Goal: Navigation & Orientation: Understand site structure

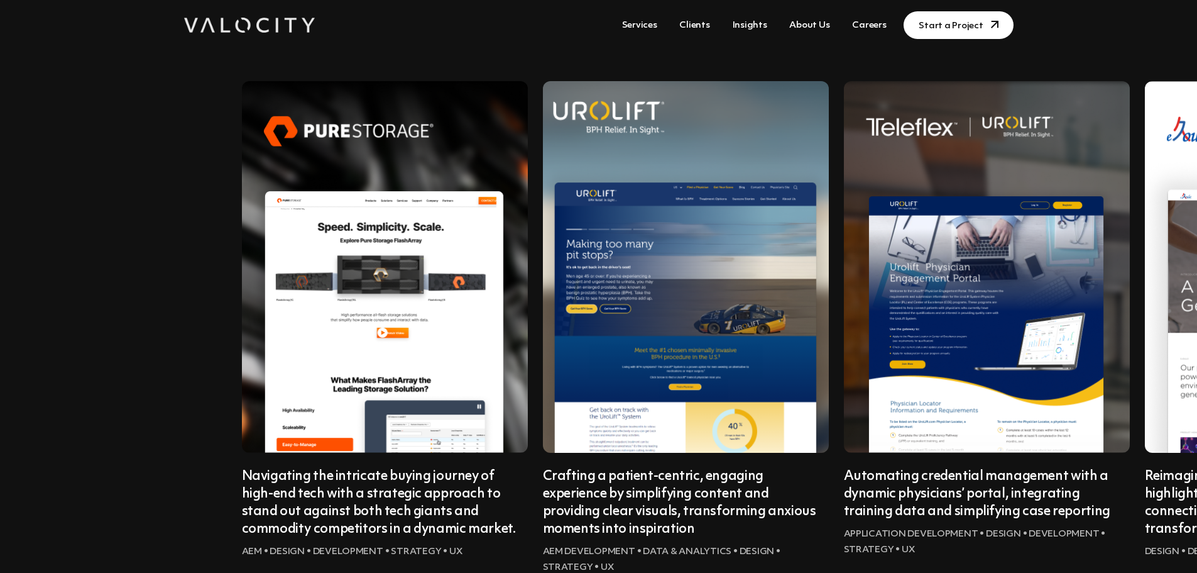
scroll to position [1068, 0]
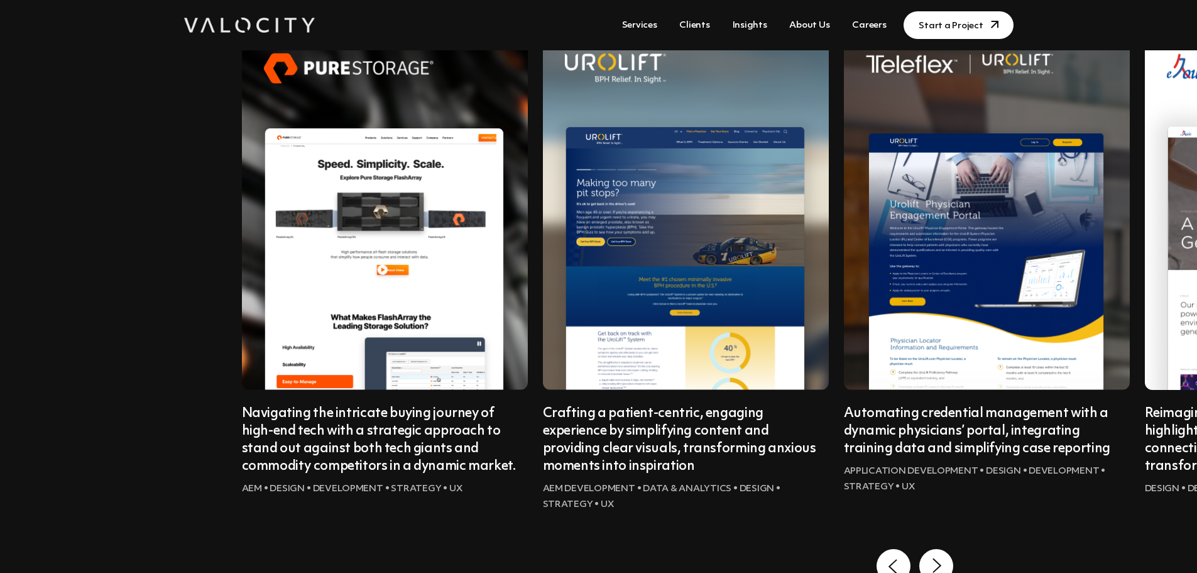
click at [936, 549] on 12 "Next slide" at bounding box center [937, 566] width 34 height 34
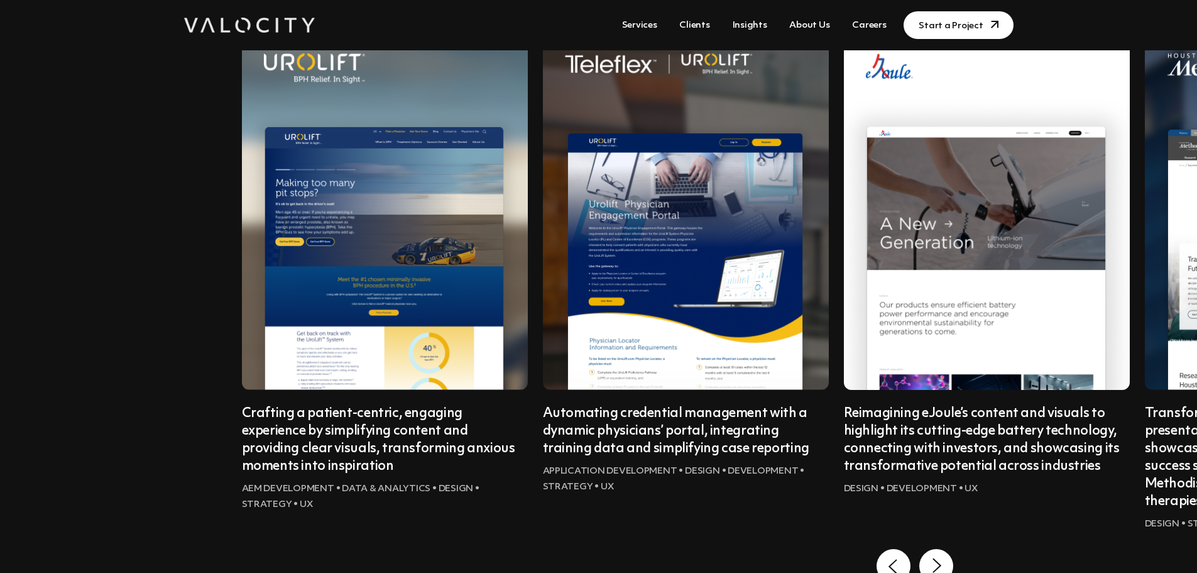
click at [936, 549] on 12 "Next slide" at bounding box center [937, 566] width 34 height 34
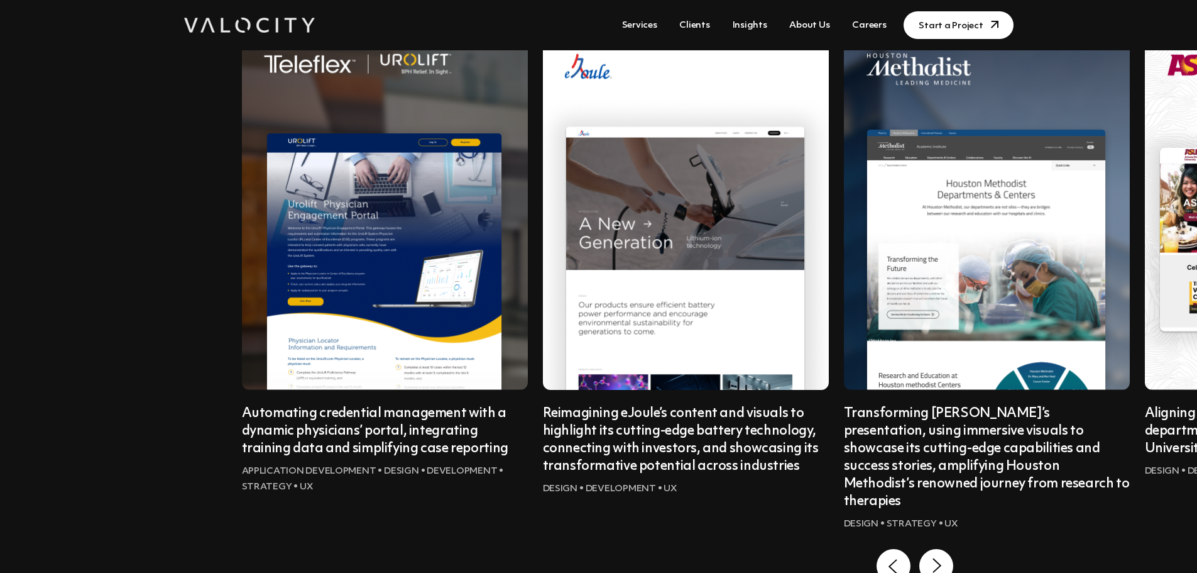
click at [936, 549] on 12 "Next slide" at bounding box center [937, 566] width 34 height 34
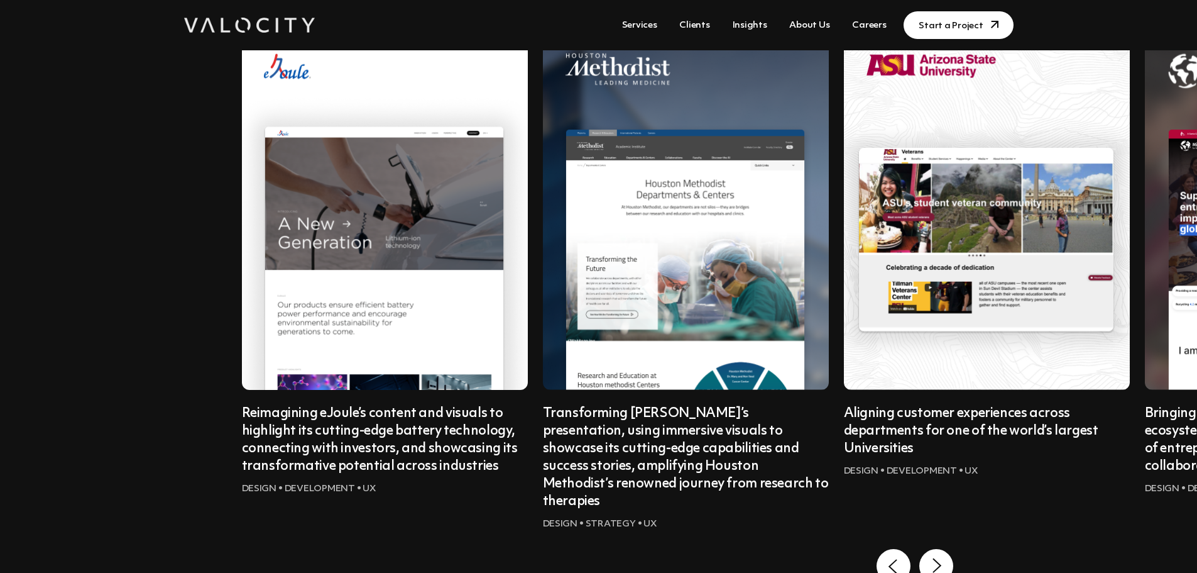
click at [936, 549] on 12 "Next slide" at bounding box center [937, 566] width 34 height 34
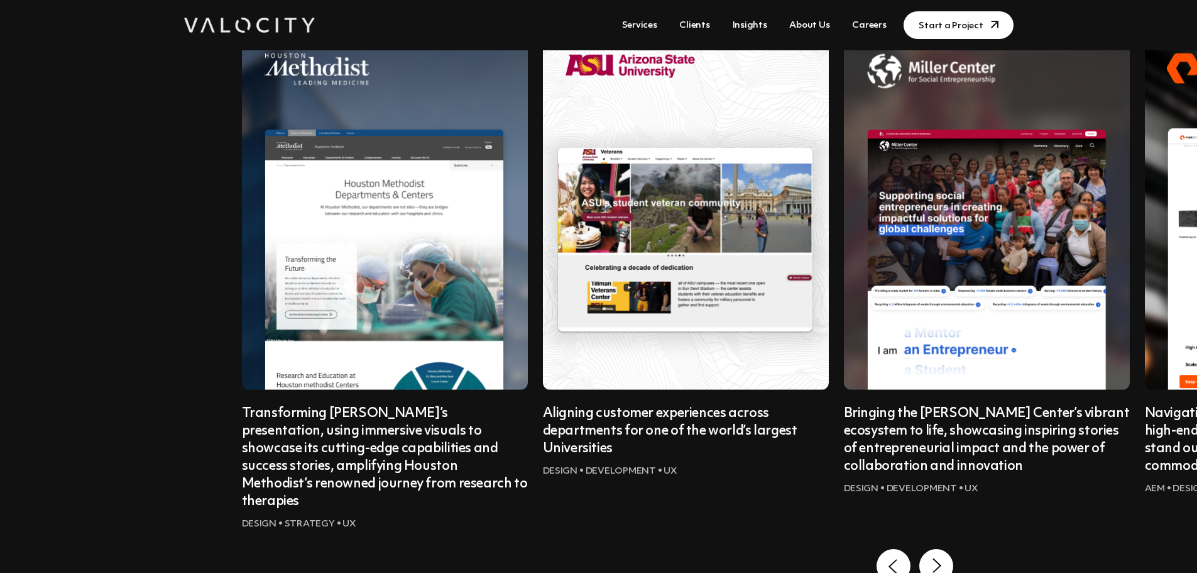
click at [936, 549] on 12 "Next slide" at bounding box center [937, 566] width 34 height 34
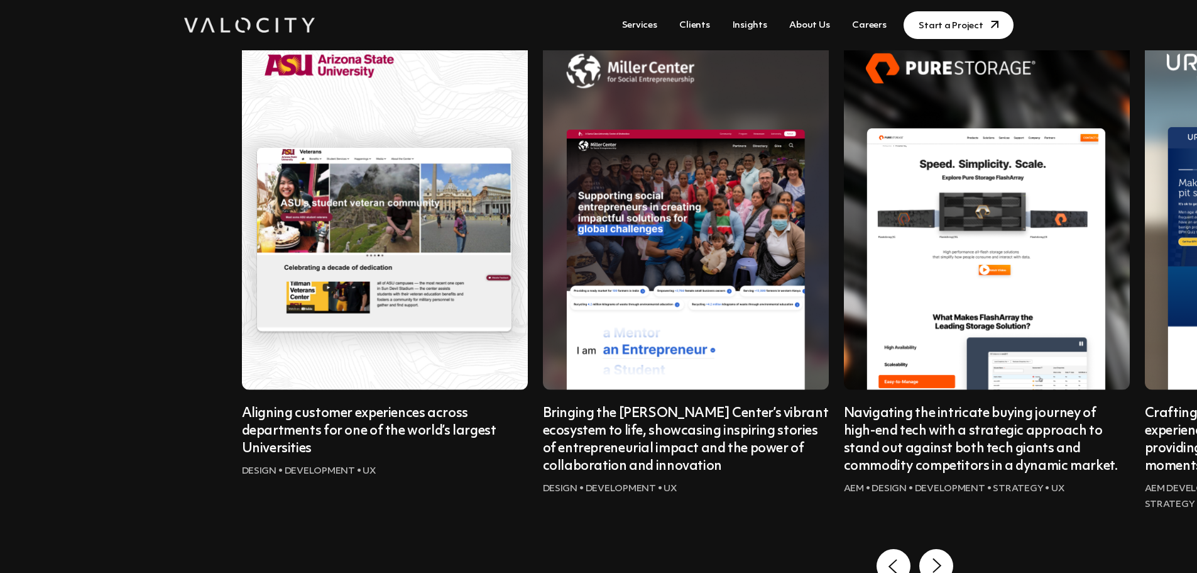
click at [936, 549] on 12 "Next slide" at bounding box center [937, 566] width 34 height 34
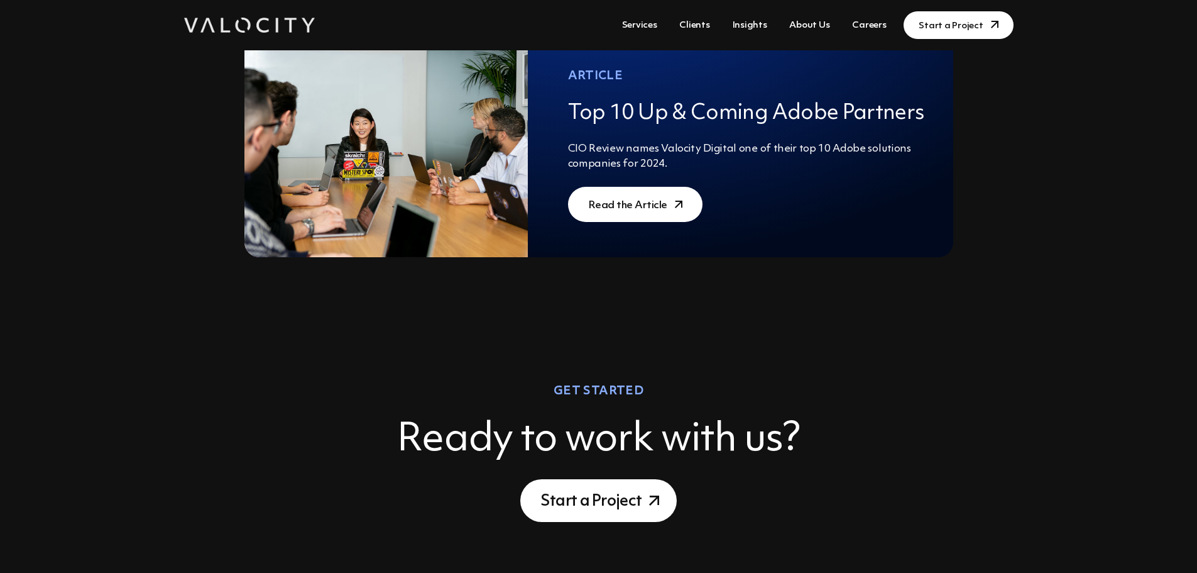
scroll to position [4274, 0]
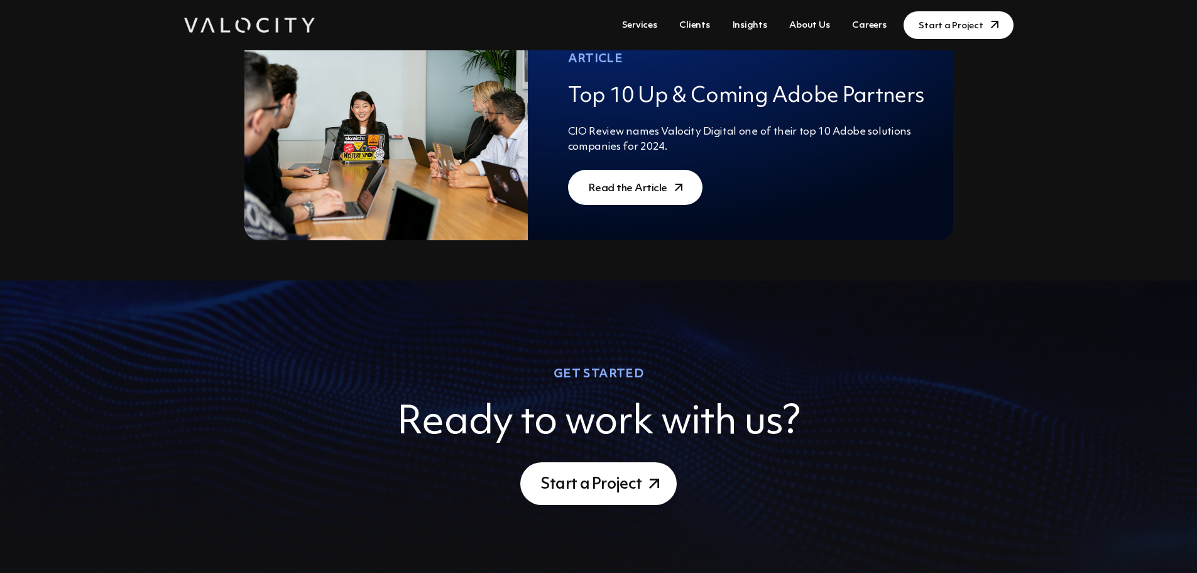
click at [179, 343] on div "Get Started Ready to work with us? Start a Project" at bounding box center [598, 435] width 1177 height 290
click at [639, 170] on link "Read the Article" at bounding box center [635, 187] width 135 height 35
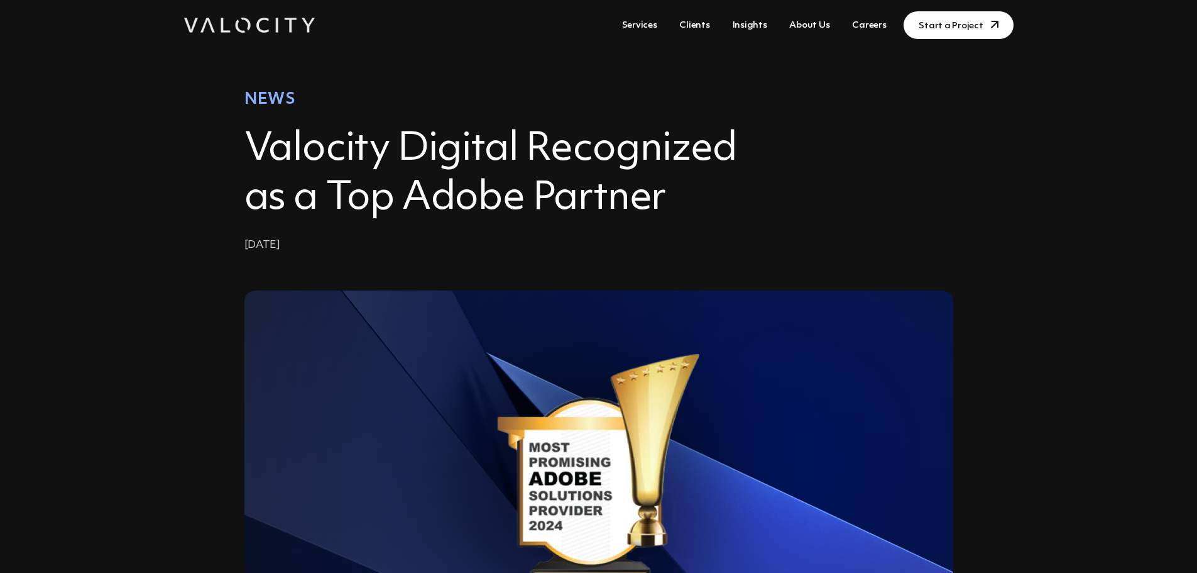
click at [150, 126] on header "News Valocity Digital Recognized as a Top Adobe Partner [DATE]" at bounding box center [598, 391] width 1197 height 600
click at [813, 23] on link "About Us" at bounding box center [809, 25] width 50 height 23
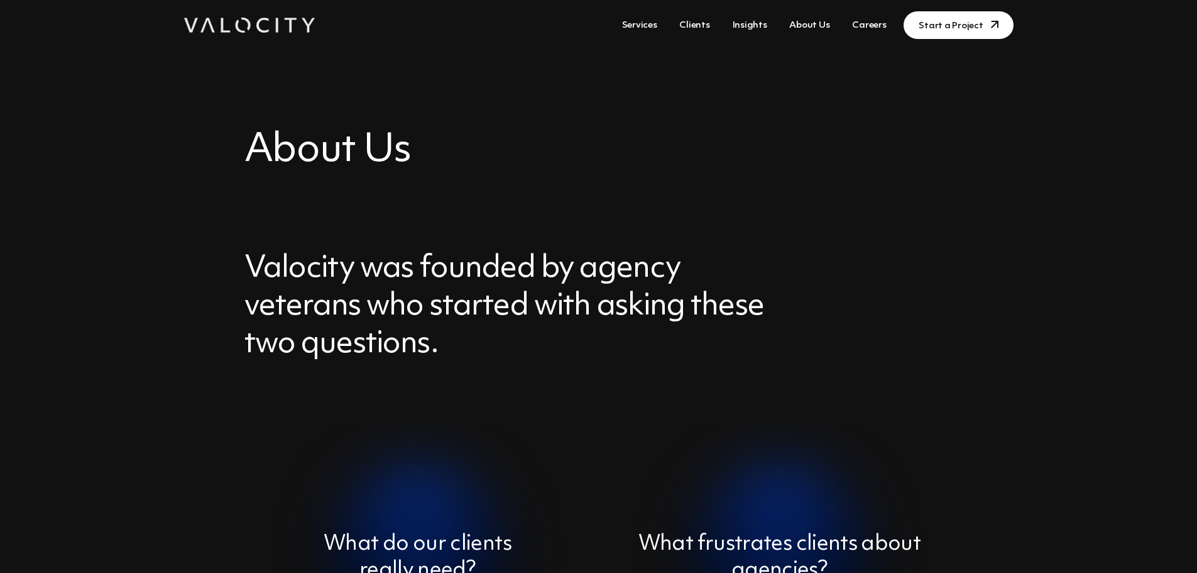
click at [760, 20] on link "Insights" at bounding box center [750, 25] width 45 height 23
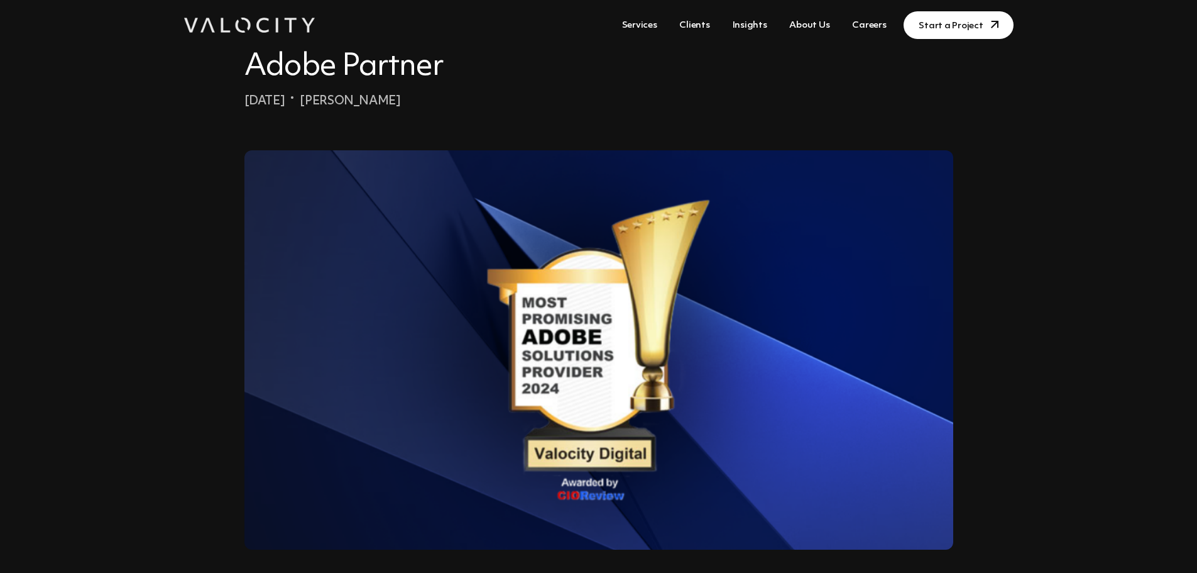
scroll to position [260, 0]
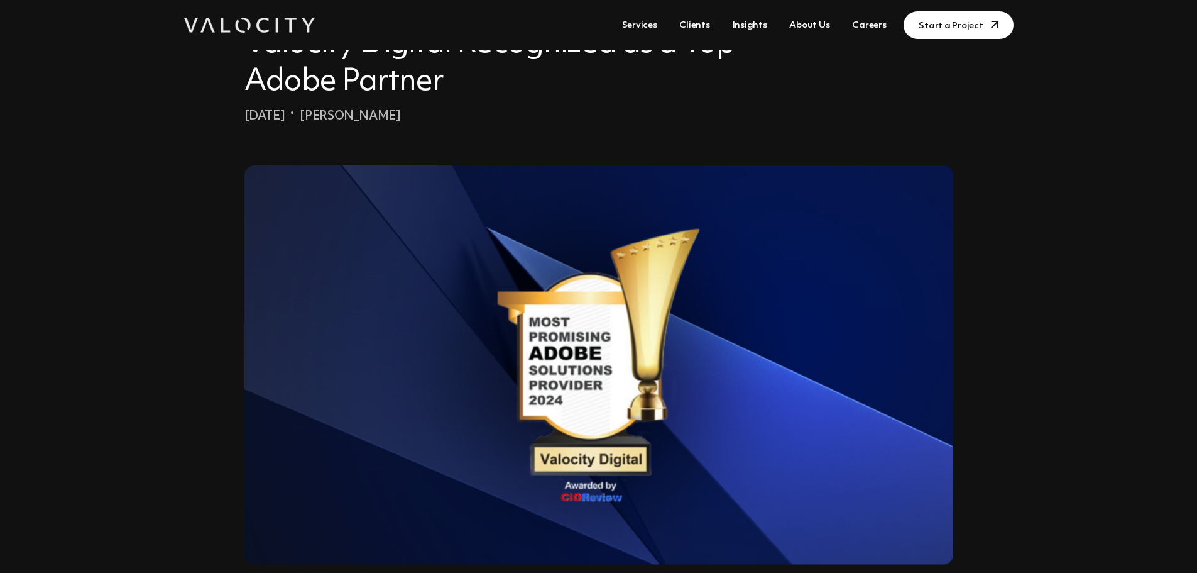
click at [695, 22] on link "Clients" at bounding box center [694, 25] width 40 height 23
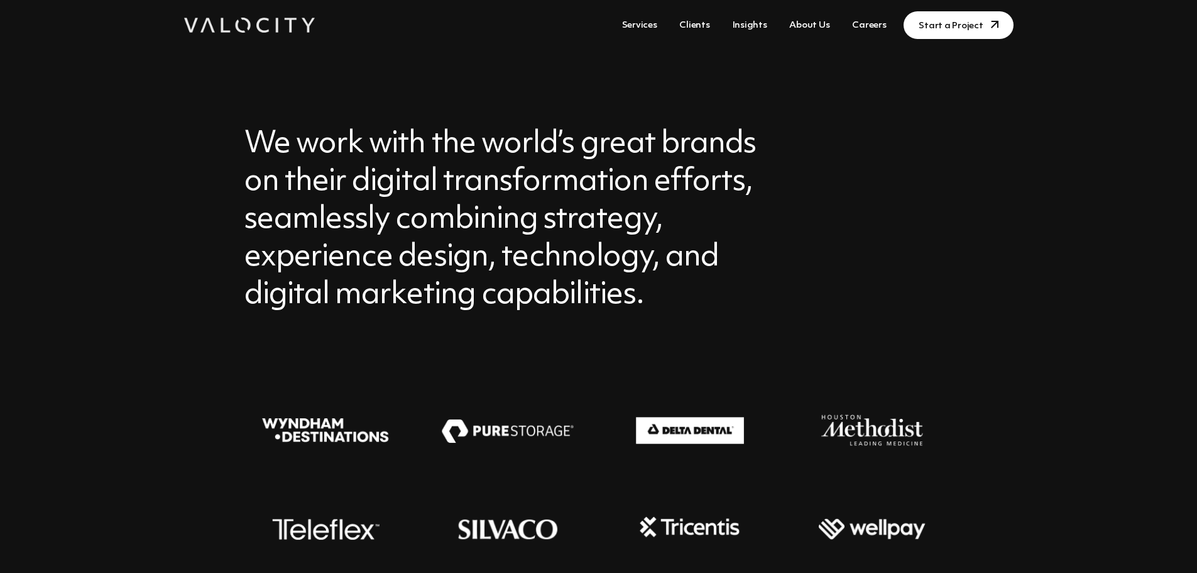
click at [710, 23] on link "Clients" at bounding box center [694, 25] width 40 height 23
click at [653, 25] on link "Services" at bounding box center [639, 25] width 45 height 23
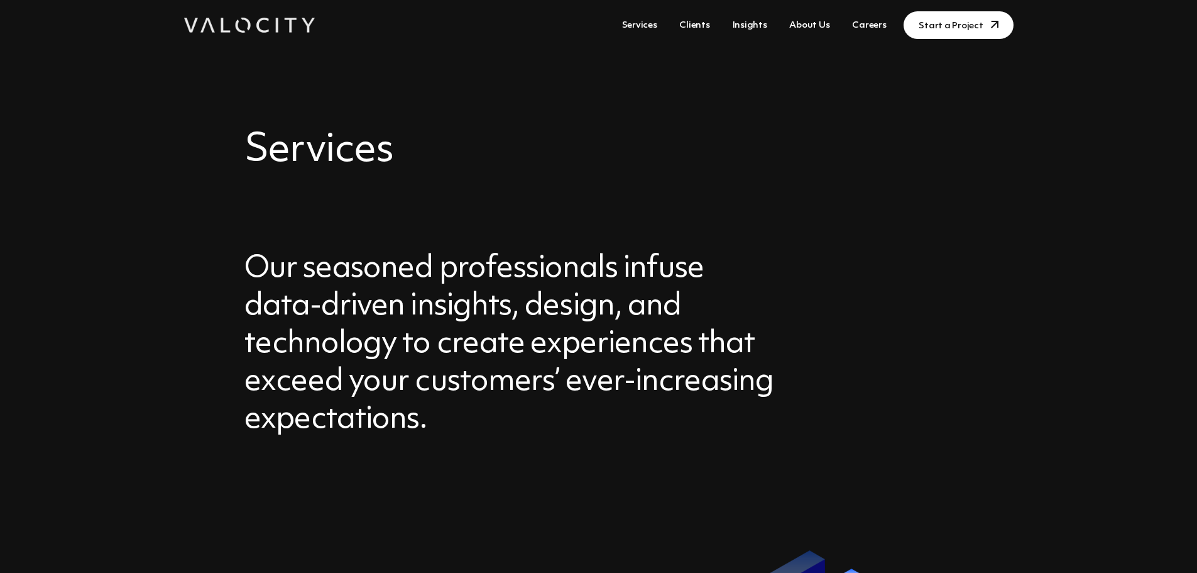
click at [867, 23] on link "Careers" at bounding box center [869, 25] width 44 height 23
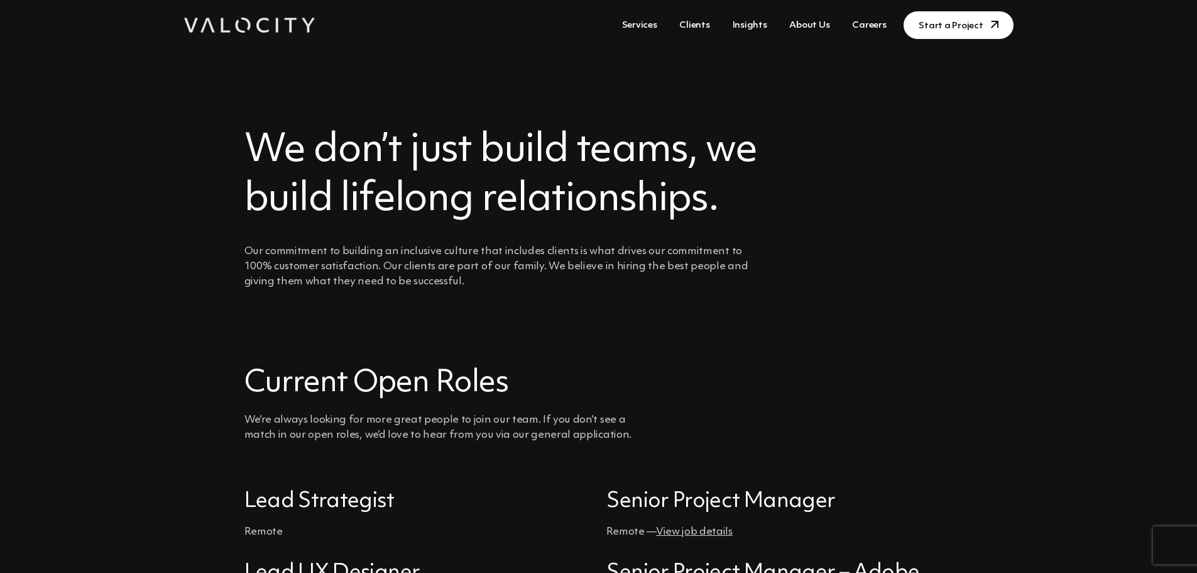
scroll to position [63, 0]
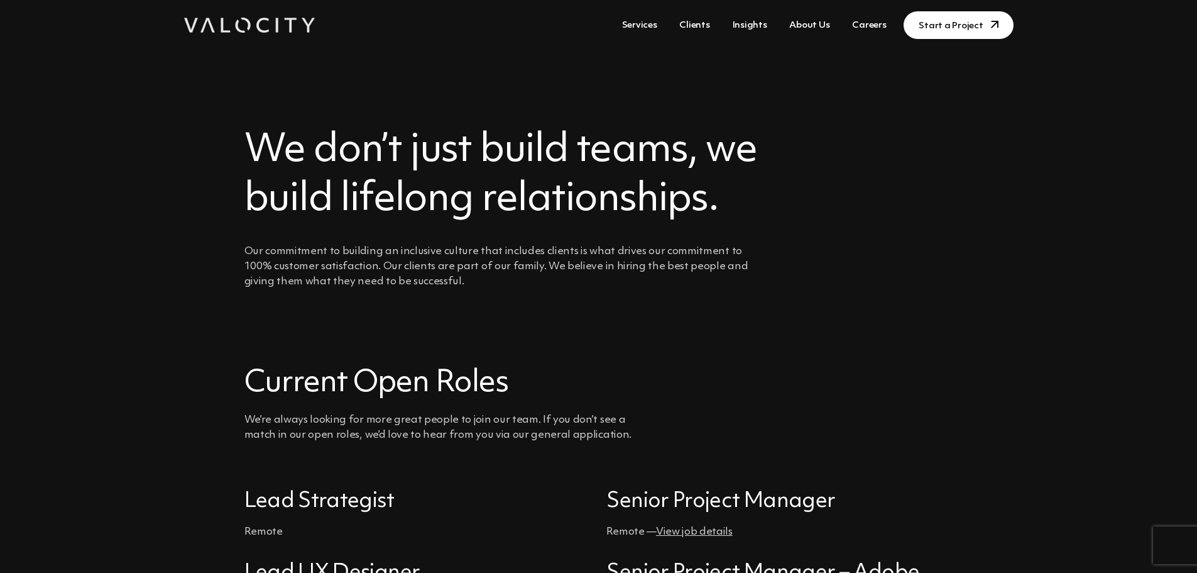
click at [815, 25] on link "About Us" at bounding box center [809, 25] width 50 height 23
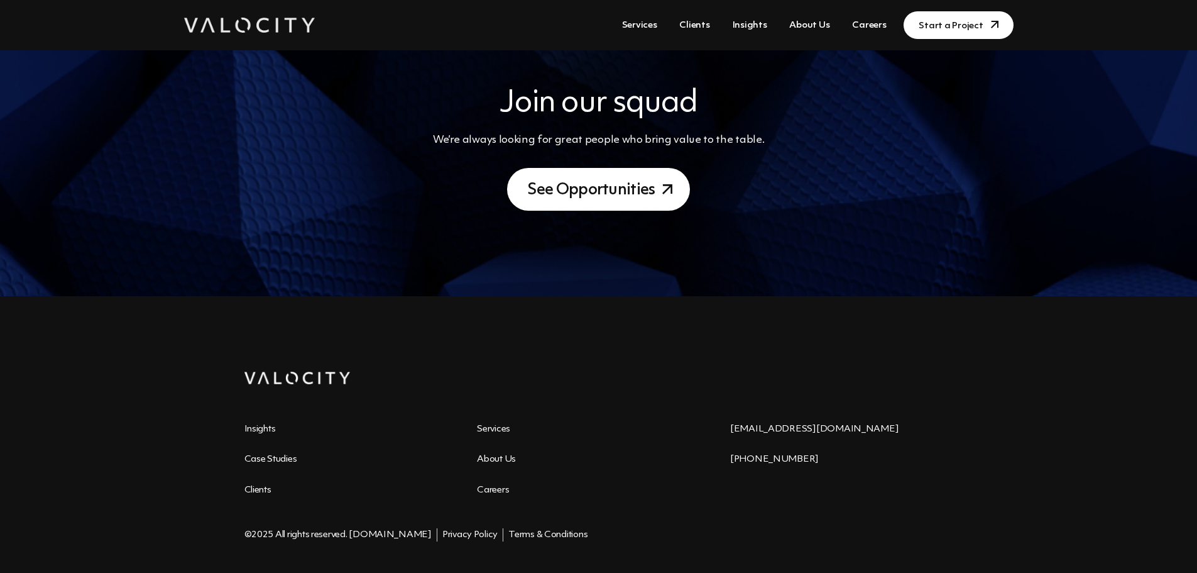
scroll to position [1456, 0]
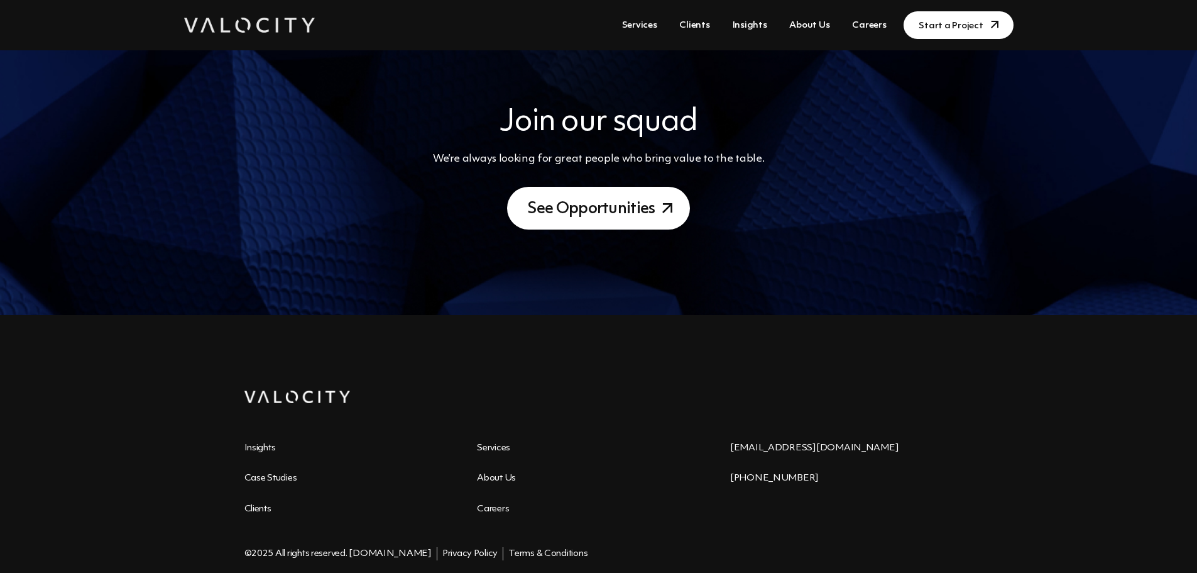
click at [502, 446] on link "Services" at bounding box center [493, 447] width 33 height 9
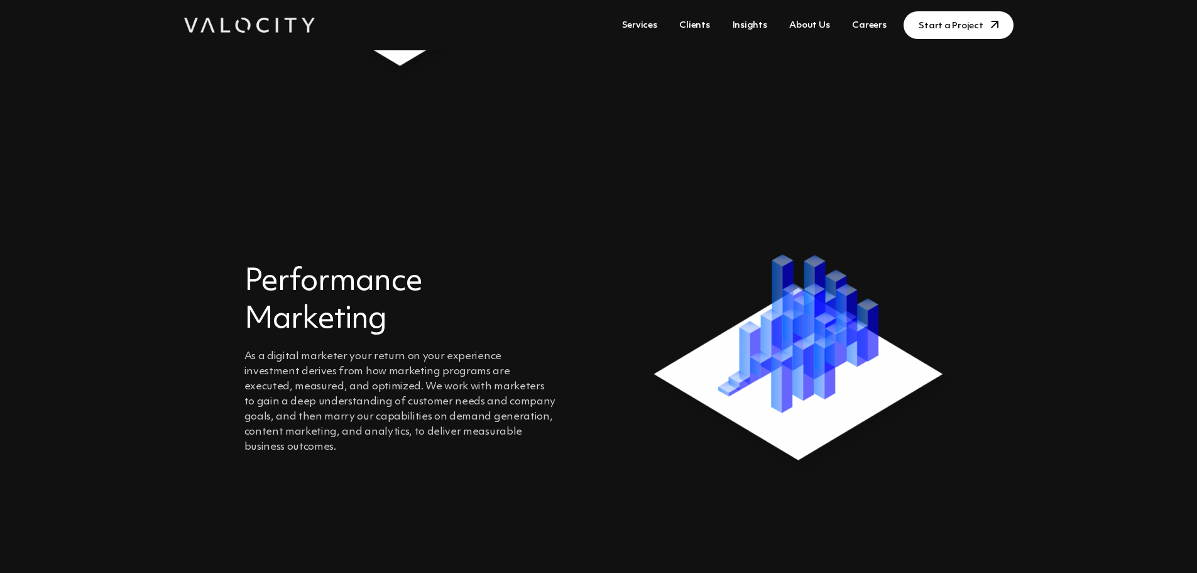
scroll to position [1948, 0]
